Goal: Information Seeking & Learning: Learn about a topic

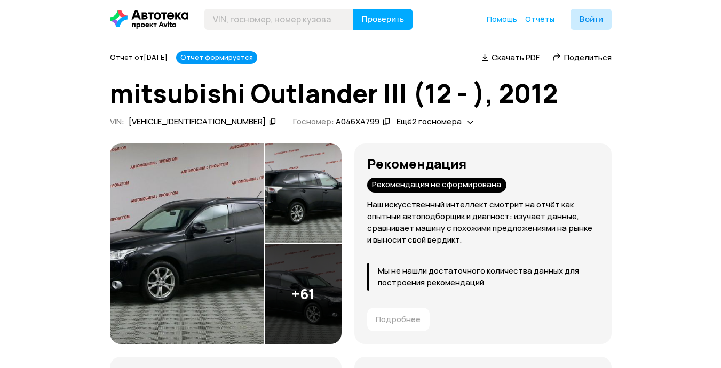
scroll to position [1745, 0]
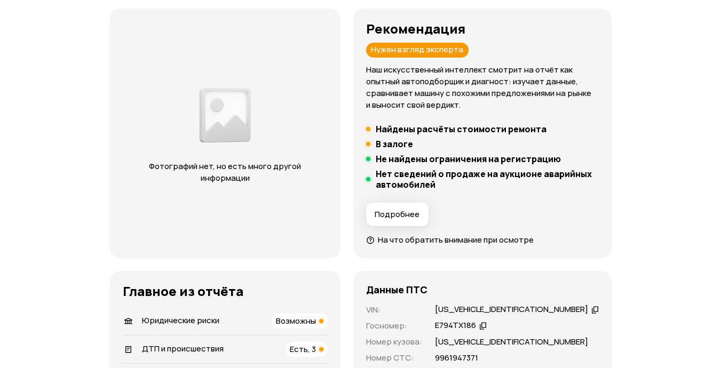
scroll to position [267, 0]
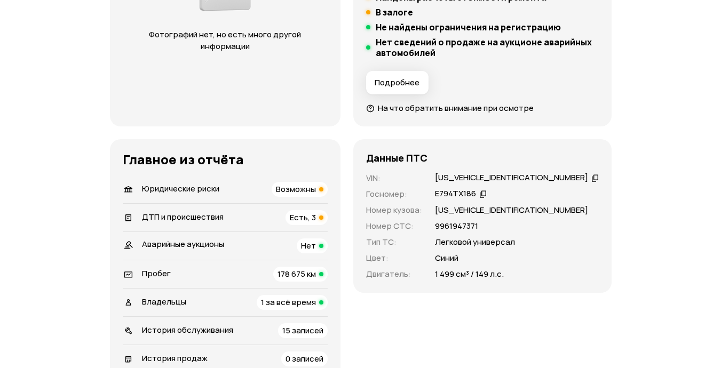
click at [193, 218] on span "ДТП и происшествия" at bounding box center [183, 216] width 82 height 11
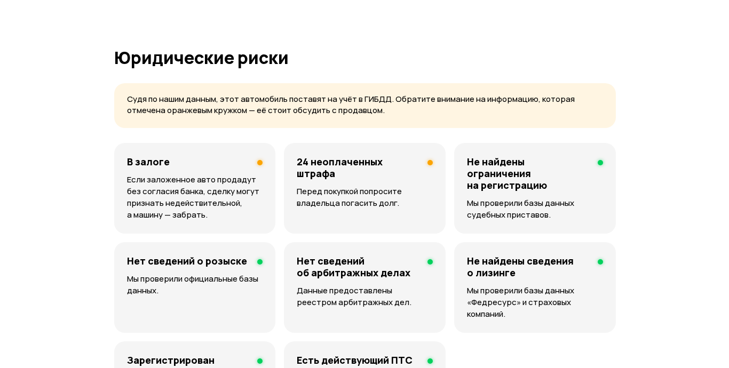
scroll to position [1218, 0]
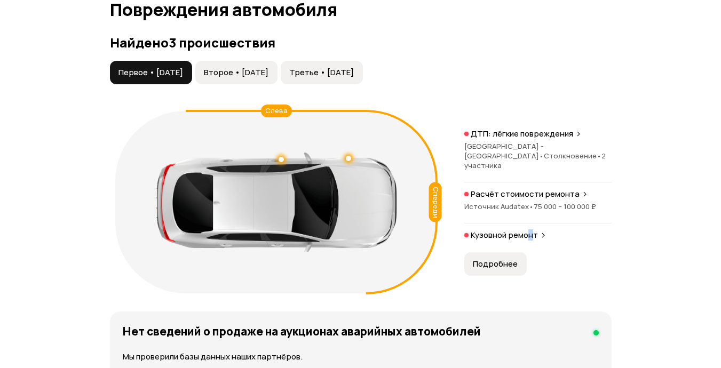
click at [531, 233] on p "Кузовной ремонт" at bounding box center [504, 235] width 67 height 11
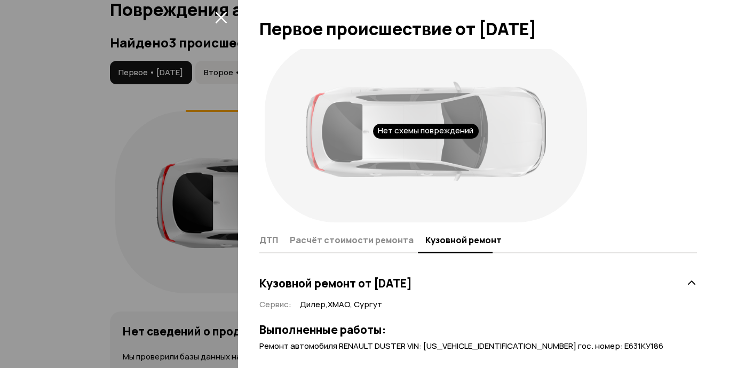
scroll to position [0, 0]
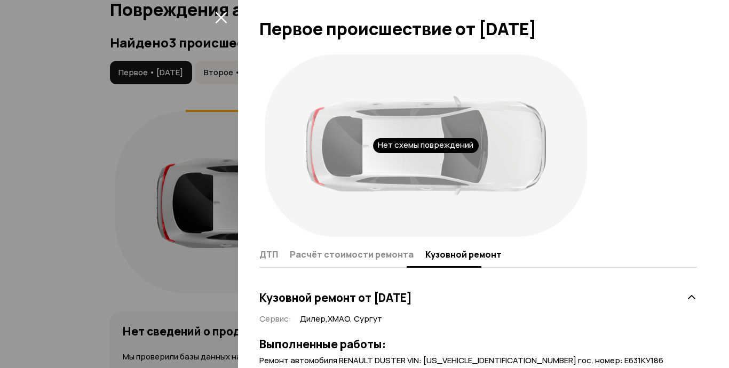
click at [299, 252] on span "Расчёт стоимости ремонта" at bounding box center [352, 254] width 124 height 11
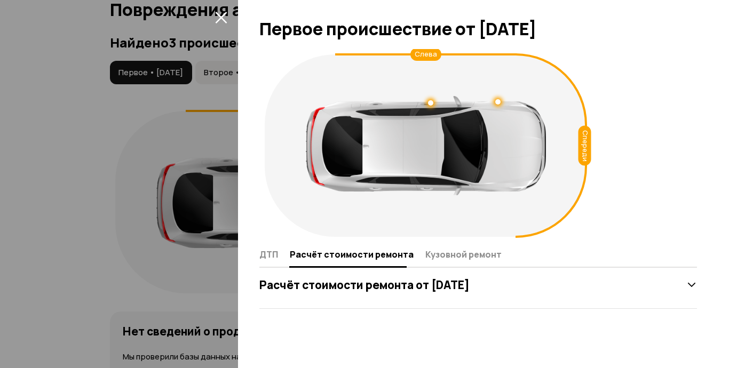
click at [695, 281] on icon at bounding box center [691, 285] width 11 height 11
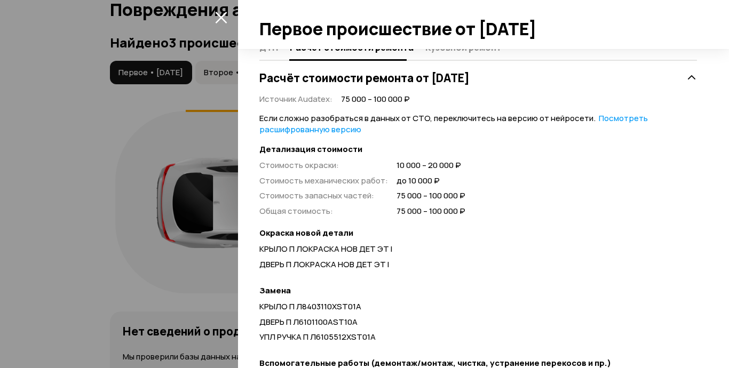
scroll to position [267, 0]
